Goal: Task Accomplishment & Management: Use online tool/utility

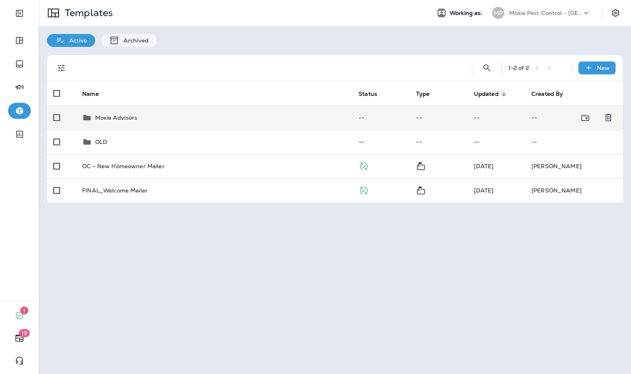
click at [130, 115] on p "Moxie Advisors" at bounding box center [116, 118] width 42 height 6
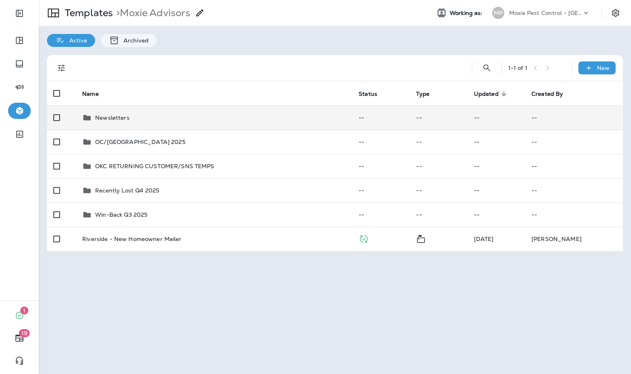
click at [132, 115] on div "Newsletters" at bounding box center [214, 118] width 264 height 10
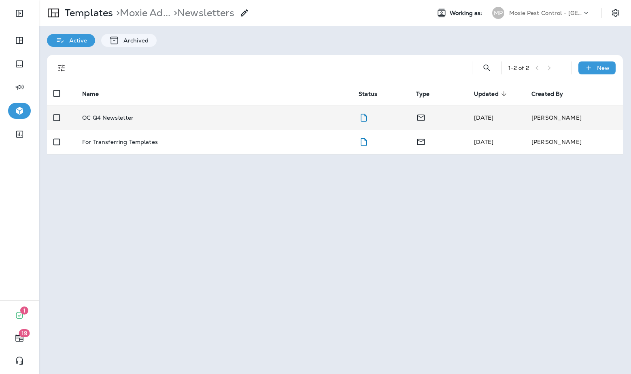
click at [126, 124] on td "OC Q4 Newsletter" at bounding box center [214, 118] width 276 height 24
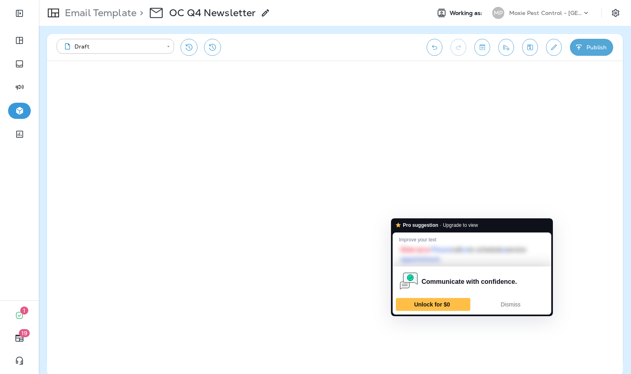
click at [528, 50] on icon "Save" at bounding box center [530, 47] width 9 height 8
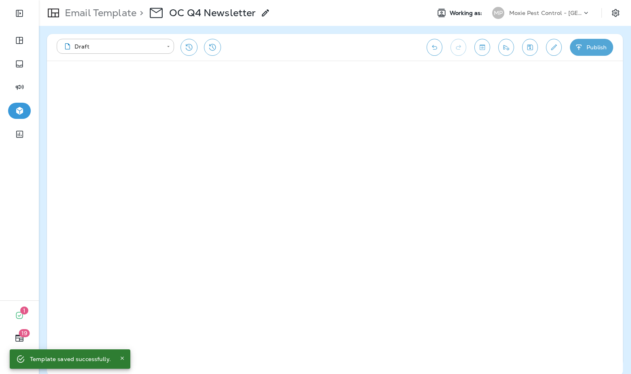
click at [107, 4] on div "Email Template > OC Q4 Newsletter" at bounding box center [155, 13] width 232 height 23
click at [106, 15] on p "Email Template" at bounding box center [99, 13] width 75 height 12
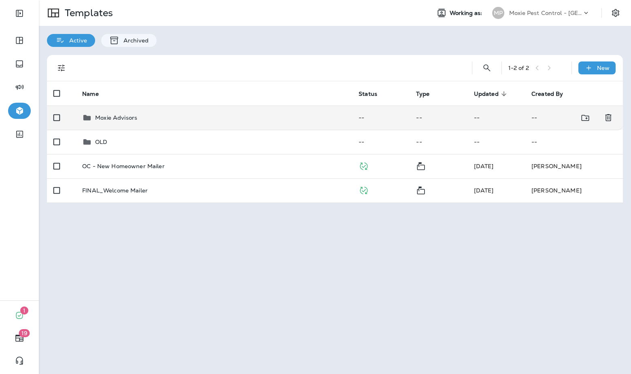
click at [191, 117] on div "Moxie Advisors" at bounding box center [214, 118] width 264 height 10
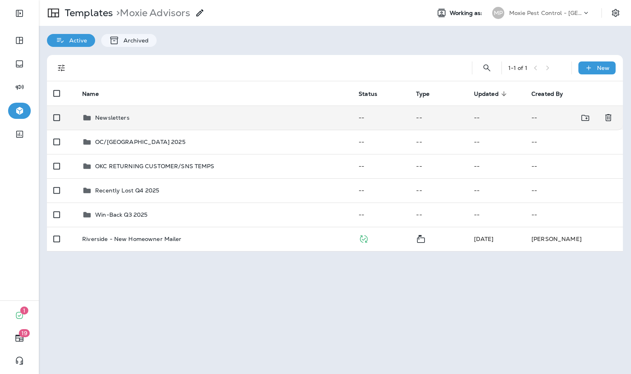
click at [147, 125] on td "Newsletters" at bounding box center [214, 118] width 276 height 24
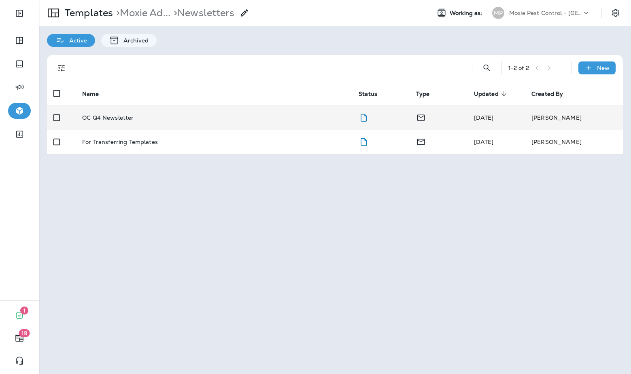
click at [156, 126] on td "OC Q4 Newsletter" at bounding box center [214, 118] width 276 height 24
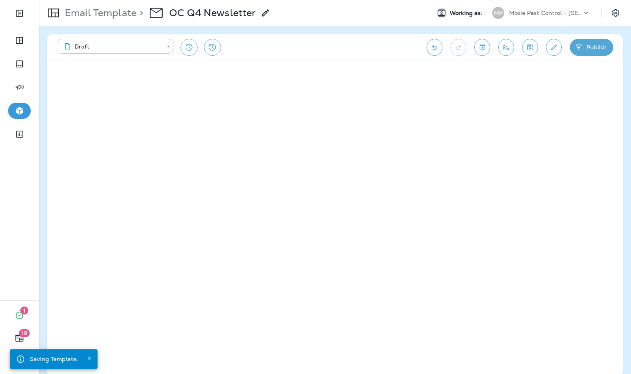
click at [507, 46] on icon "Send test email" at bounding box center [506, 47] width 9 height 8
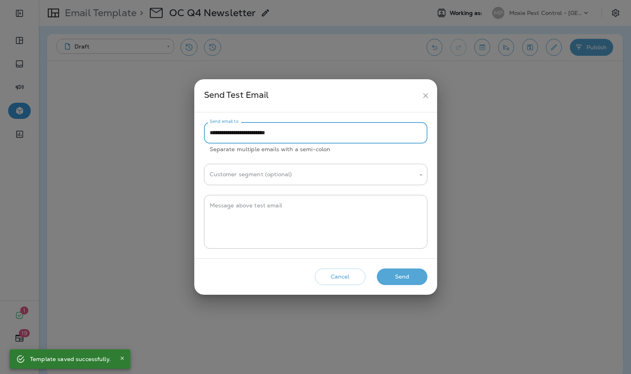
drag, startPoint x: 228, startPoint y: 134, endPoint x: 206, endPoint y: 134, distance: 21.9
click at [206, 134] on input "**********" at bounding box center [315, 132] width 223 height 21
type input "**********"
click at [399, 276] on button "Send" at bounding box center [402, 277] width 51 height 17
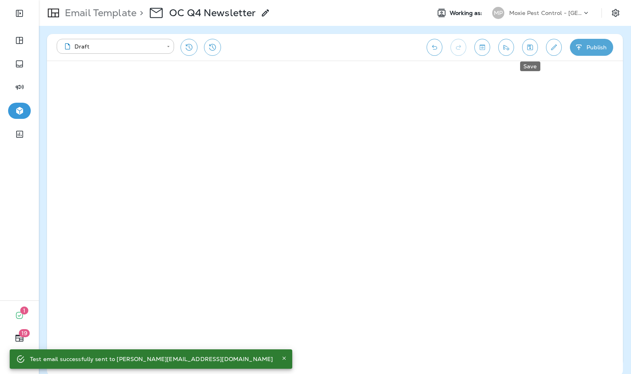
click at [528, 49] on icon "Save" at bounding box center [530, 47] width 9 height 8
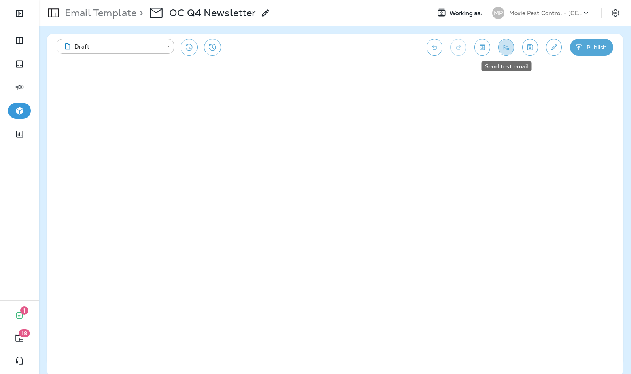
click at [508, 50] on icon "Send test email" at bounding box center [506, 47] width 9 height 8
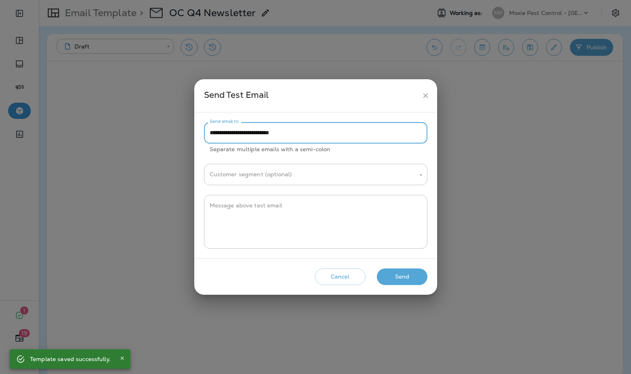
drag, startPoint x: 232, startPoint y: 133, endPoint x: 204, endPoint y: 133, distance: 27.5
click at [204, 133] on input "**********" at bounding box center [315, 132] width 223 height 21
type input "**********"
click at [382, 281] on button "Send" at bounding box center [402, 277] width 51 height 17
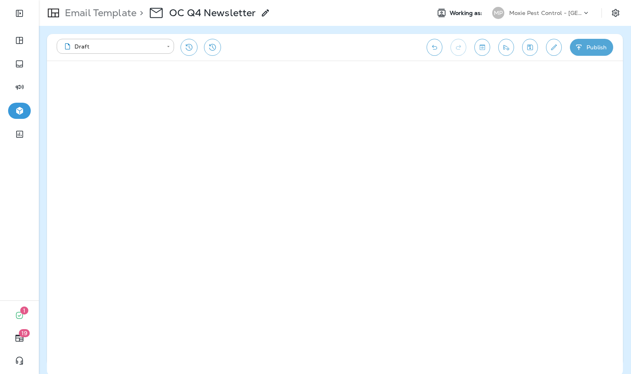
click at [528, 49] on icon "Save" at bounding box center [530, 47] width 9 height 8
click at [100, 12] on p "Email Template" at bounding box center [99, 13] width 75 height 12
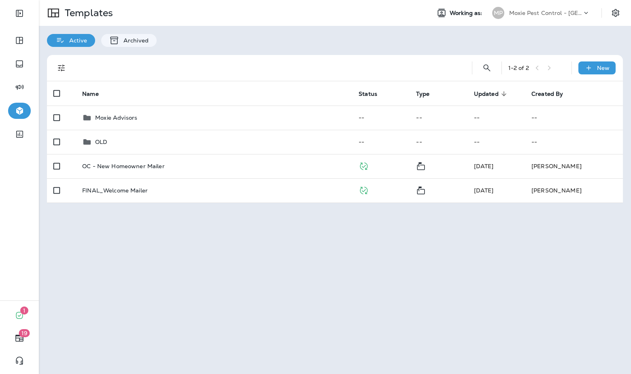
click at [538, 11] on p "Moxie Pest Control - [GEOGRAPHIC_DATA]" at bounding box center [545, 13] width 73 height 6
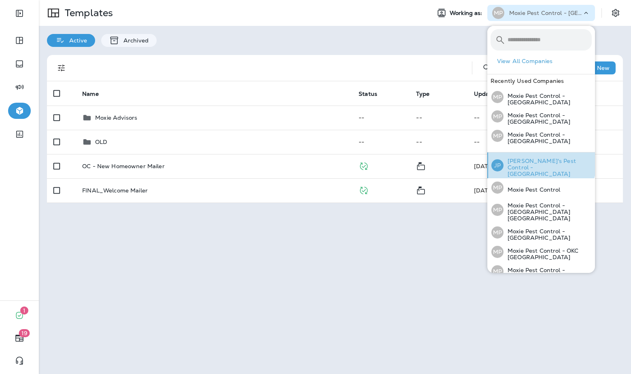
click at [525, 159] on p "[PERSON_NAME]'s Pest Control - [GEOGRAPHIC_DATA]" at bounding box center [548, 167] width 88 height 19
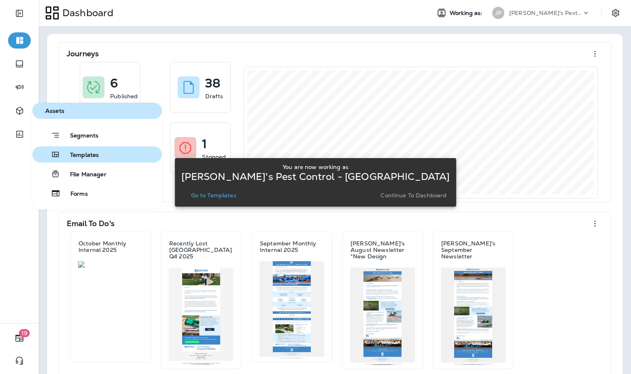
click at [91, 152] on span "Templates" at bounding box center [79, 156] width 38 height 8
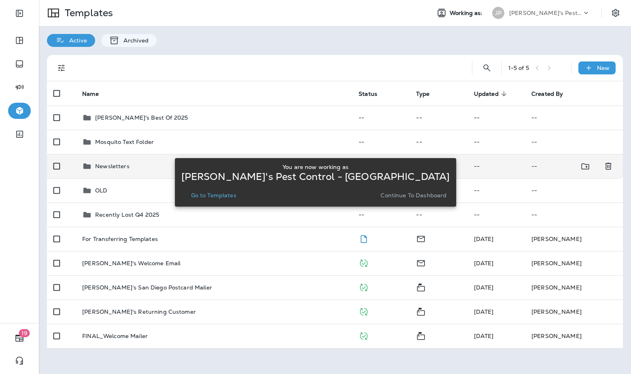
click at [106, 165] on p "Newsletters" at bounding box center [112, 166] width 34 height 6
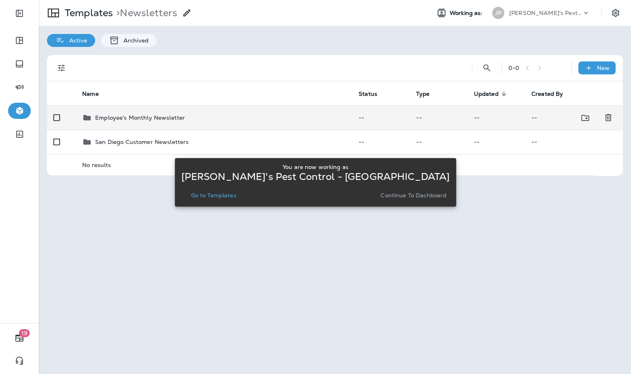
click at [154, 125] on td "Employee's Monthly Newsletter" at bounding box center [214, 118] width 276 height 24
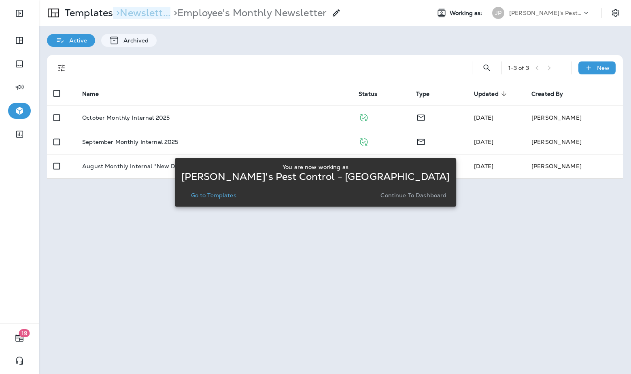
click at [143, 17] on p "> Newslett..." at bounding box center [141, 13] width 57 height 12
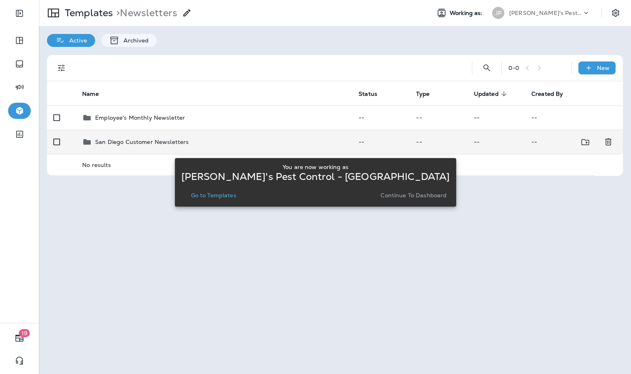
click at [170, 148] on td "San Diego Customer Newsletters" at bounding box center [214, 142] width 276 height 24
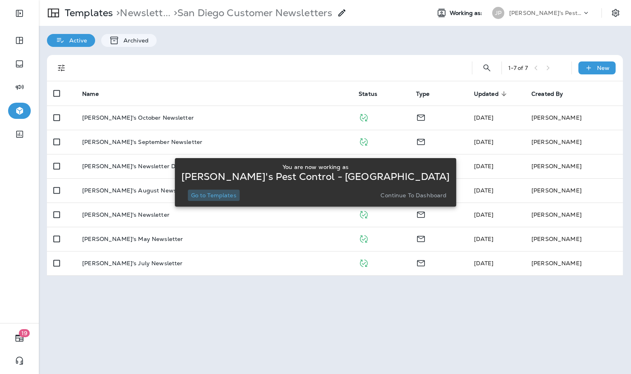
click at [236, 196] on p "Go to Templates" at bounding box center [213, 195] width 45 height 6
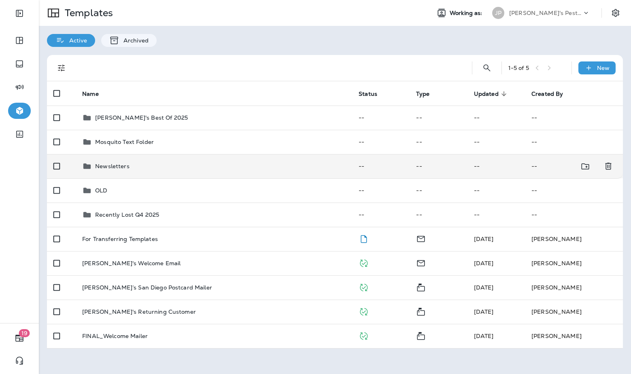
click at [152, 170] on div "Newsletters" at bounding box center [214, 167] width 264 height 10
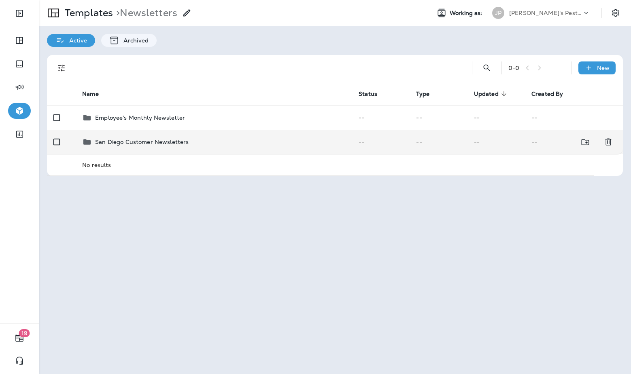
click at [155, 146] on div "San Diego Customer Newsletters" at bounding box center [142, 142] width 94 height 10
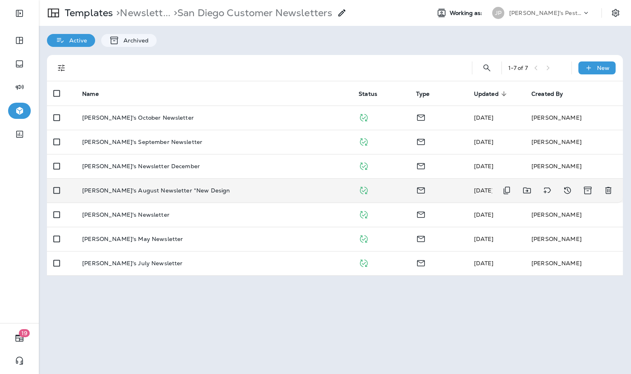
click at [202, 191] on div "[PERSON_NAME]'s August Newsletter *New Design" at bounding box center [214, 190] width 264 height 6
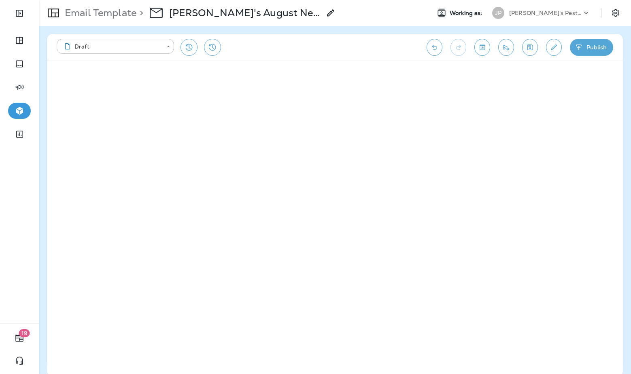
click at [539, 13] on p "[PERSON_NAME]'s Pest Control - [GEOGRAPHIC_DATA]" at bounding box center [545, 13] width 73 height 6
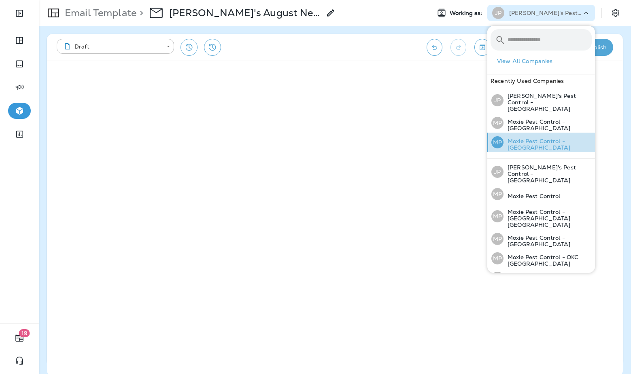
click at [551, 138] on p "Moxie Pest Control - [GEOGRAPHIC_DATA]" at bounding box center [548, 144] width 88 height 13
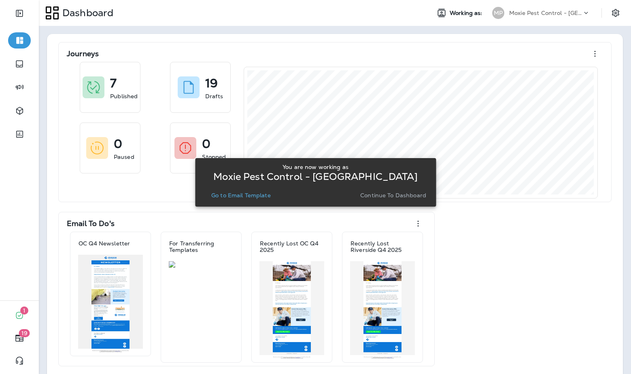
click at [236, 198] on p "Go to Email Template" at bounding box center [241, 195] width 60 height 6
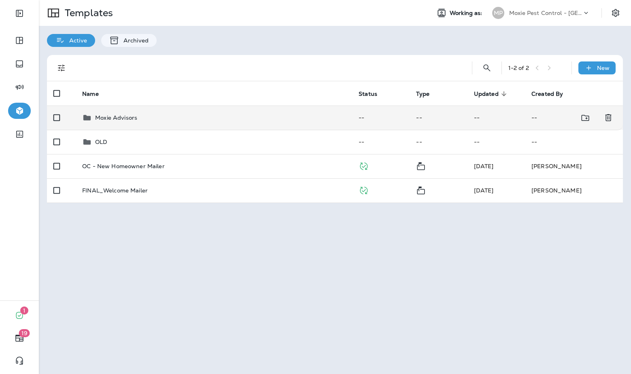
click at [190, 109] on td "Moxie Advisors" at bounding box center [214, 118] width 276 height 24
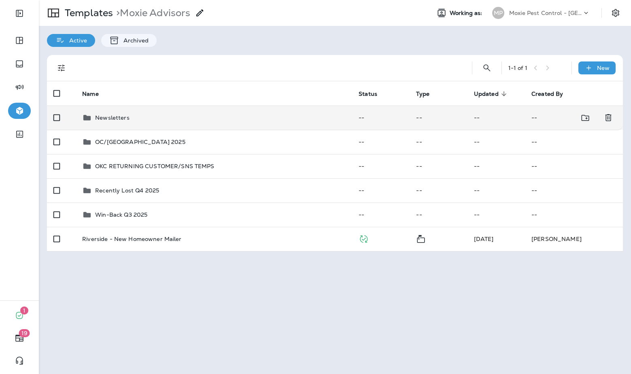
click at [246, 119] on div "Newsletters" at bounding box center [214, 118] width 264 height 10
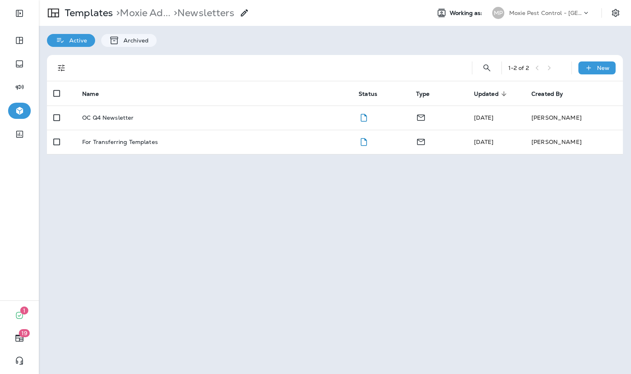
click at [246, 119] on div "OC Q4 Newsletter" at bounding box center [214, 118] width 264 height 6
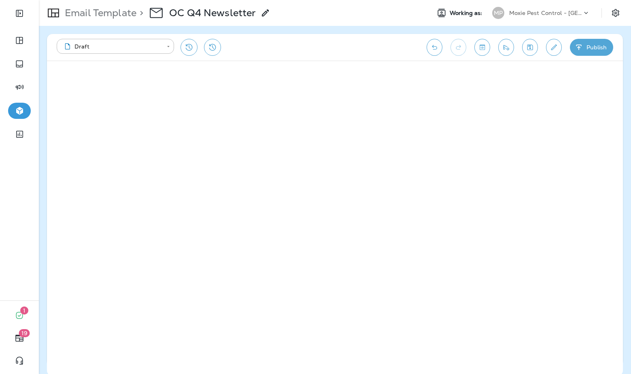
click at [532, 44] on icon "Save" at bounding box center [530, 47] width 9 height 8
click at [504, 45] on icon "Send test email" at bounding box center [506, 47] width 9 height 8
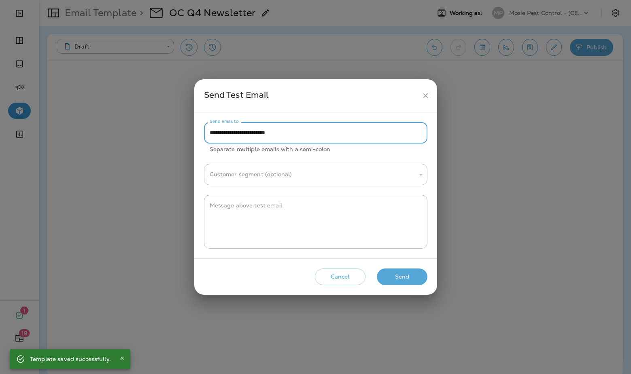
drag, startPoint x: 226, startPoint y: 134, endPoint x: 207, endPoint y: 134, distance: 19.0
click at [207, 134] on input "**********" at bounding box center [315, 132] width 223 height 21
type input "**********"
click at [409, 283] on button "Send" at bounding box center [402, 277] width 51 height 17
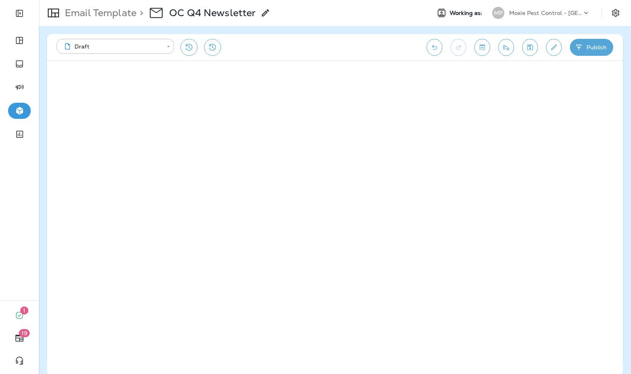
click at [561, 14] on p "Moxie Pest Control - [GEOGRAPHIC_DATA]" at bounding box center [545, 13] width 73 height 6
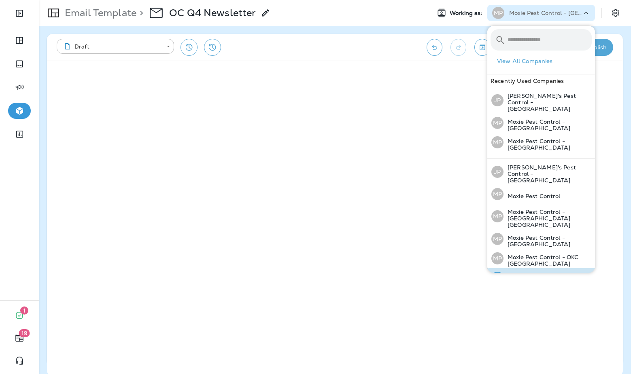
click at [555, 274] on p "Moxie Pest Control - [GEOGRAPHIC_DATA]" at bounding box center [548, 280] width 88 height 13
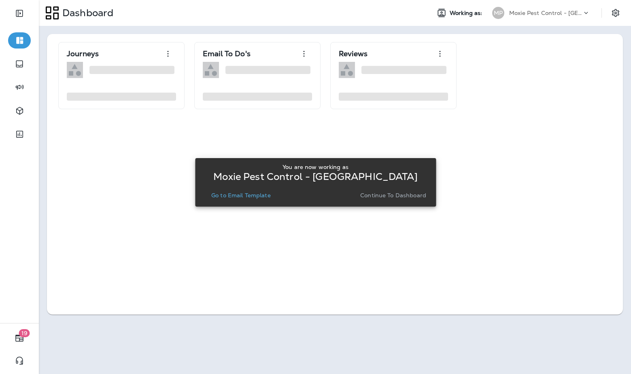
click at [267, 197] on p "Go to Email Template" at bounding box center [241, 195] width 60 height 6
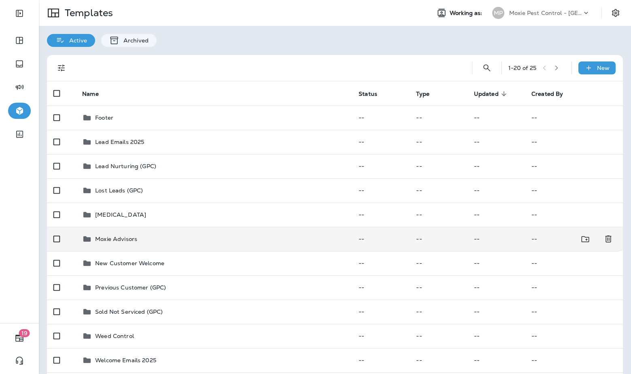
click at [152, 231] on td "Moxie Advisors" at bounding box center [214, 239] width 276 height 24
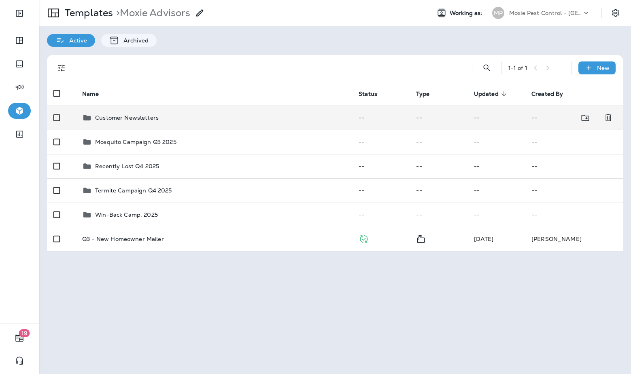
click at [200, 119] on div "Customer Newsletters" at bounding box center [214, 118] width 264 height 10
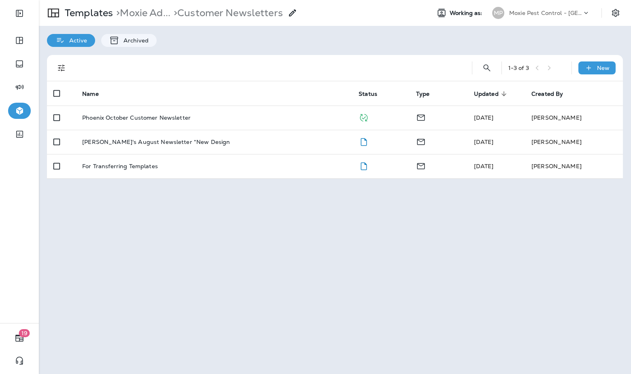
click at [200, 119] on div "Phoenix October Customer Newsletter" at bounding box center [214, 118] width 264 height 6
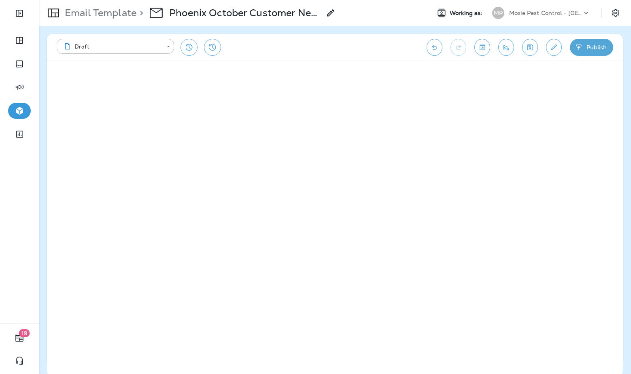
click at [531, 13] on p "Moxie Pest Control - [GEOGRAPHIC_DATA]" at bounding box center [545, 13] width 73 height 6
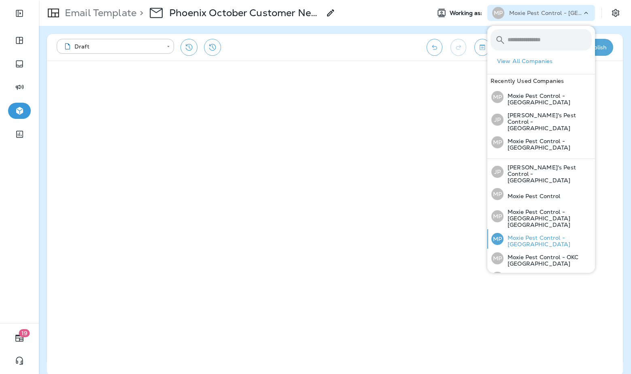
click at [547, 235] on p "Moxie Pest Control - [GEOGRAPHIC_DATA]" at bounding box center [548, 241] width 88 height 13
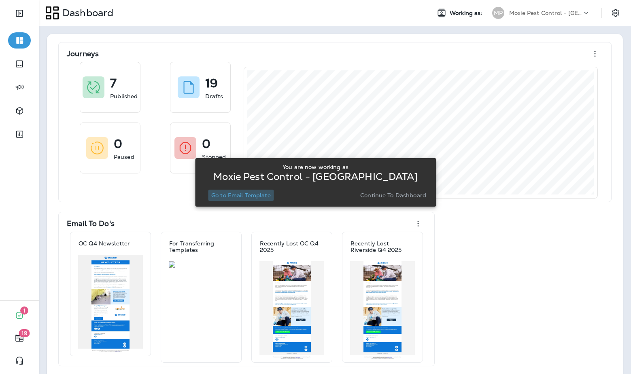
click at [254, 198] on p "Go to Email Template" at bounding box center [241, 195] width 60 height 6
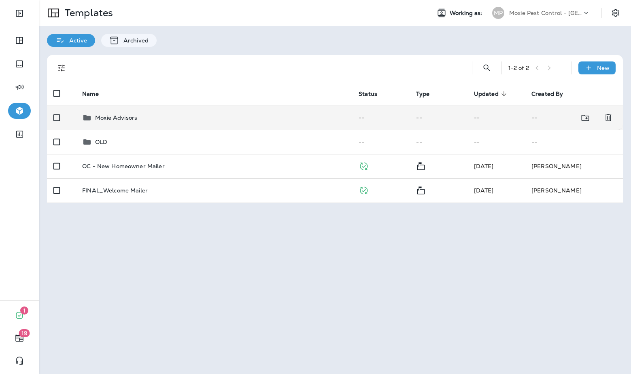
click at [99, 125] on td "Moxie Advisors" at bounding box center [214, 118] width 276 height 24
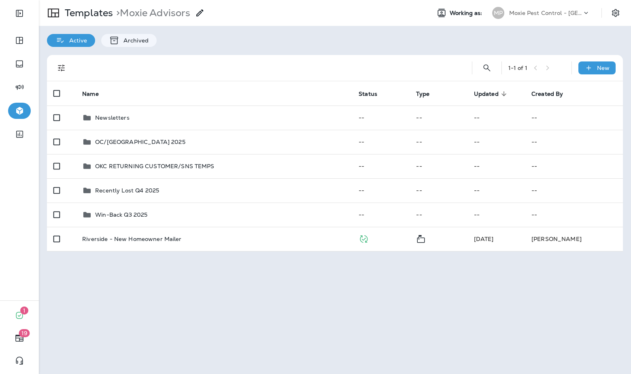
click at [99, 125] on td "Newsletters" at bounding box center [214, 118] width 276 height 24
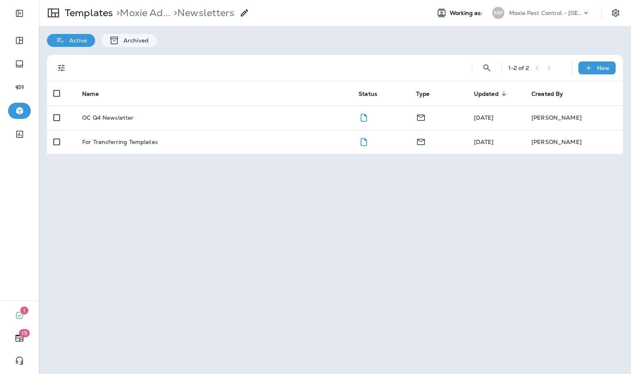
click at [99, 125] on td "OC Q4 Newsletter" at bounding box center [214, 118] width 276 height 24
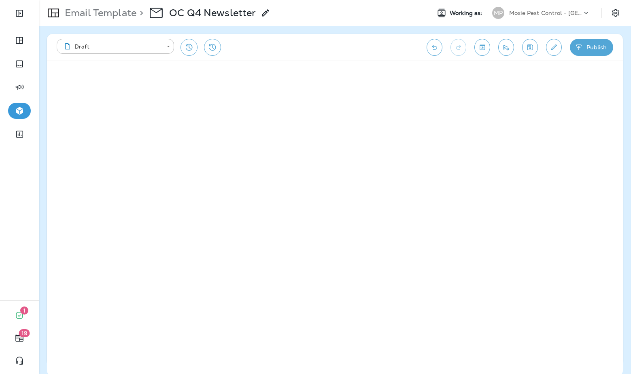
click at [80, 13] on p "Email Template" at bounding box center [99, 13] width 75 height 12
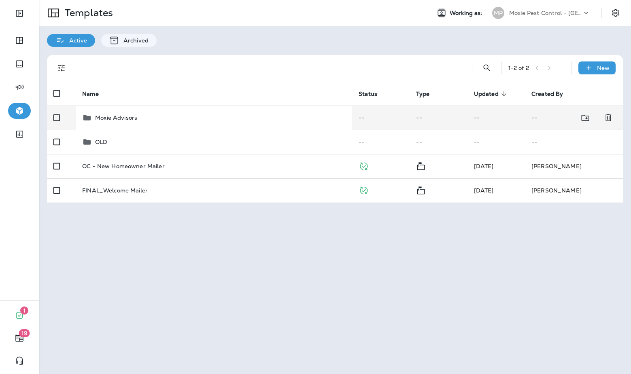
click at [206, 120] on div "Moxie Advisors" at bounding box center [214, 118] width 264 height 10
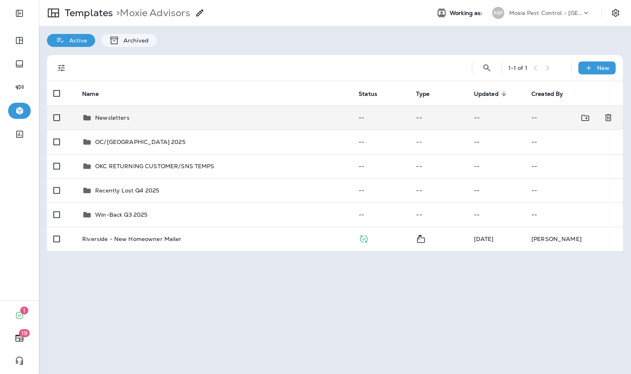
click at [163, 116] on div "Newsletters" at bounding box center [214, 118] width 264 height 10
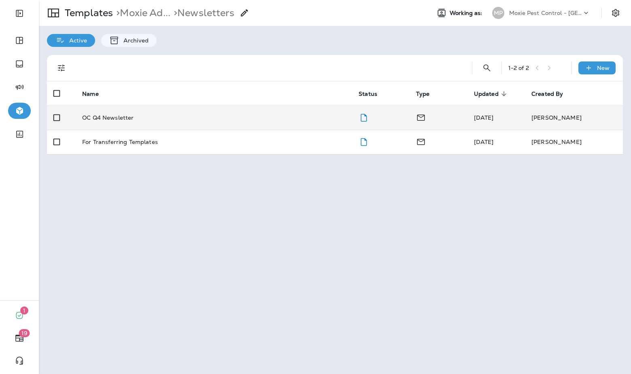
click at [162, 117] on div "OC Q4 Newsletter" at bounding box center [214, 118] width 264 height 6
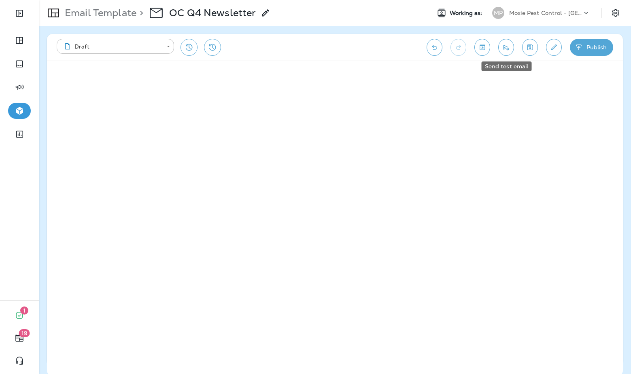
click at [508, 49] on icon "Send test email" at bounding box center [506, 47] width 9 height 8
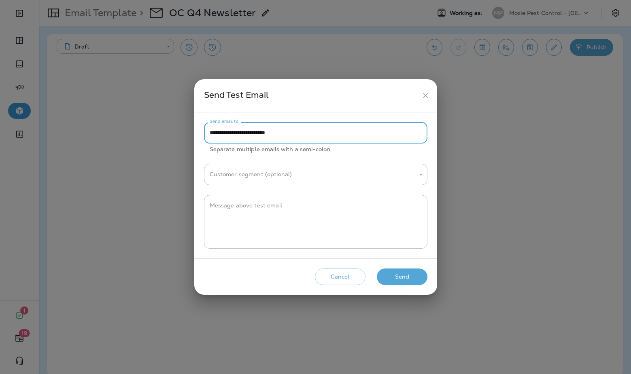
drag, startPoint x: 226, startPoint y: 136, endPoint x: 206, endPoint y: 133, distance: 19.6
click at [206, 133] on input "**********" at bounding box center [315, 132] width 223 height 21
type input "**********"
click at [402, 281] on button "Send" at bounding box center [402, 277] width 51 height 17
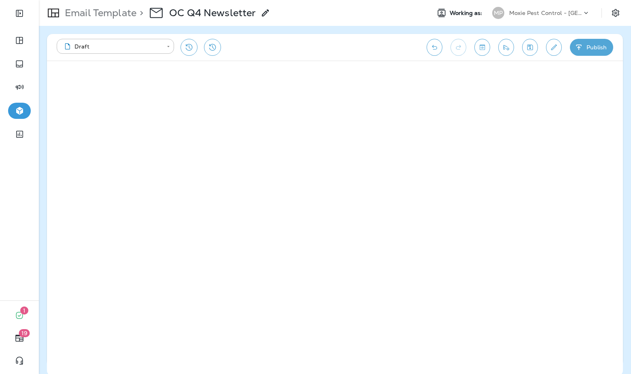
click at [104, 13] on p "Email Template" at bounding box center [99, 13] width 75 height 12
